Goal: Find specific page/section: Find specific page/section

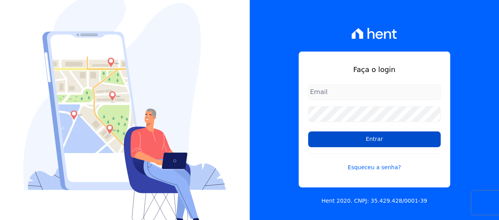
type input "[EMAIL_ADDRESS][DOMAIN_NAME]"
click at [327, 143] on input "Entrar" at bounding box center [374, 140] width 132 height 16
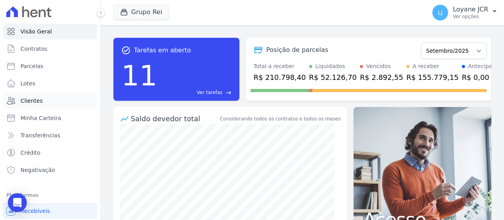
click at [64, 95] on link "Clientes" at bounding box center [50, 101] width 94 height 16
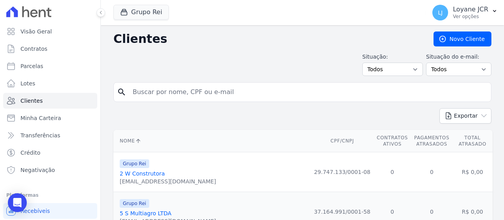
drag, startPoint x: 163, startPoint y: 86, endPoint x: 155, endPoint y: 100, distance: 16.3
click at [158, 92] on input "search" at bounding box center [308, 92] width 360 height 16
paste input "ANELICIO CARNEIRO DE FREITAS"
type input "ANELICIO CARNEIRO DE FREITAS"
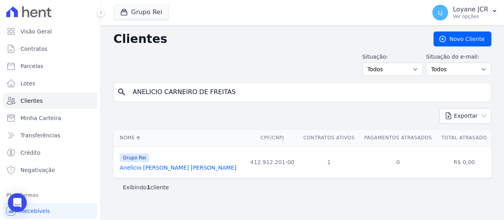
click at [166, 171] on link "Anelicio [PERSON_NAME] [PERSON_NAME]" at bounding box center [178, 168] width 117 height 6
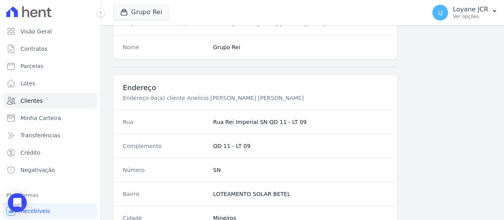
scroll to position [556, 0]
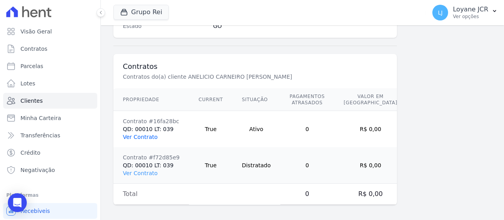
click at [147, 135] on link "Ver Contrato" at bounding box center [140, 137] width 35 height 6
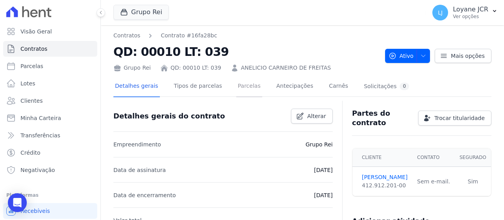
click at [249, 88] on link "Parcelas" at bounding box center [249, 86] width 26 height 21
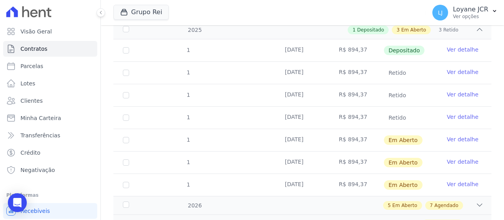
scroll to position [158, 0]
